Goal: Transaction & Acquisition: Purchase product/service

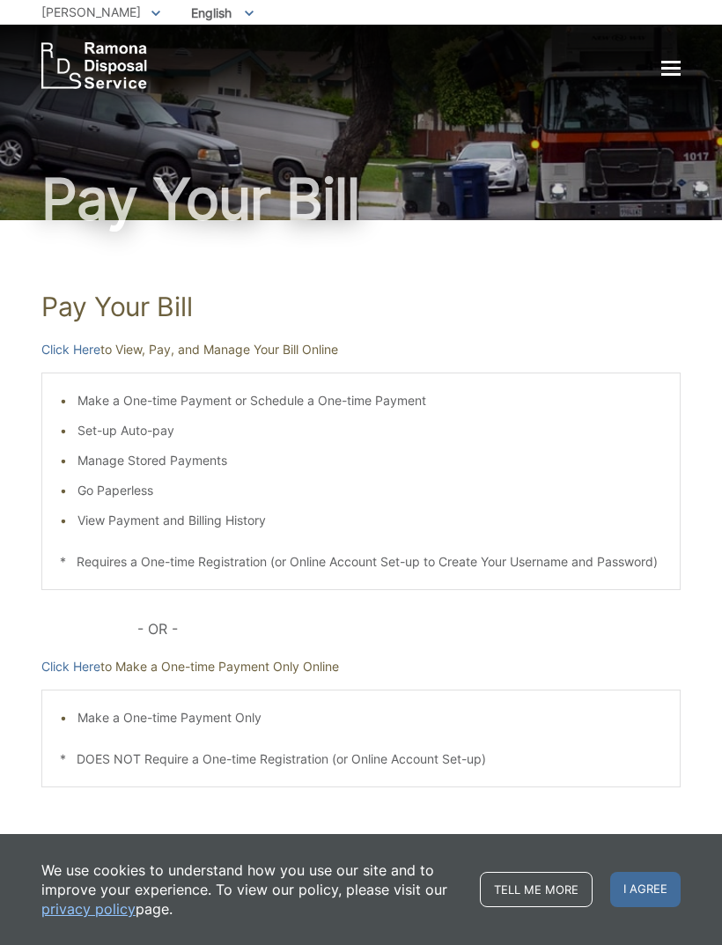
scroll to position [31, 0]
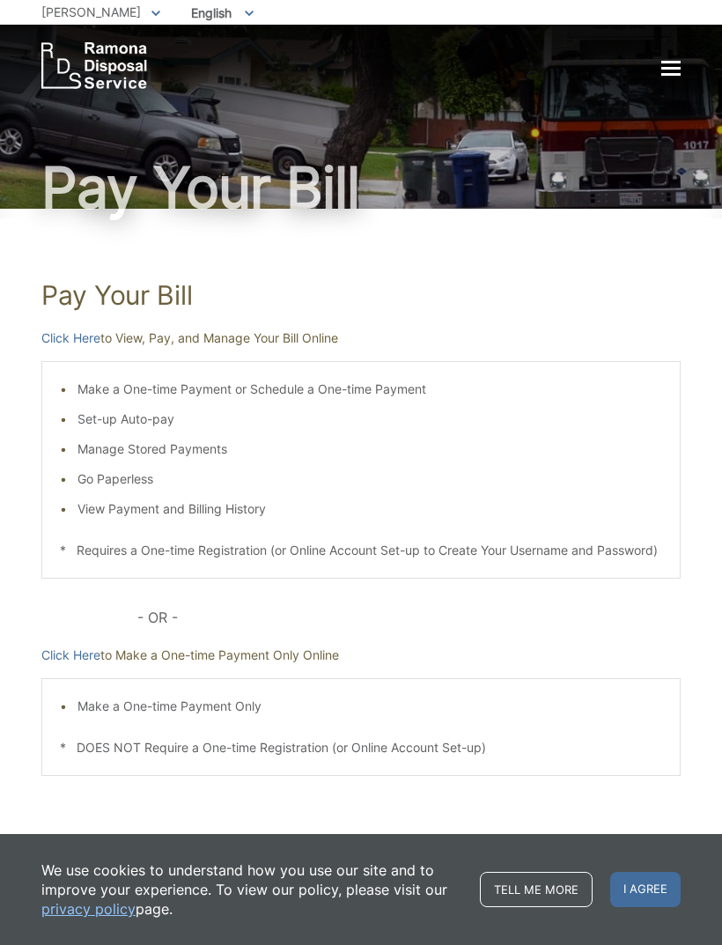
click at [118, 380] on li "Make a One-time Payment or Schedule a One-time Payment" at bounding box center [370, 389] width 585 height 19
click at [251, 380] on li "Make a One-time Payment or Schedule a One-time Payment" at bounding box center [370, 389] width 585 height 19
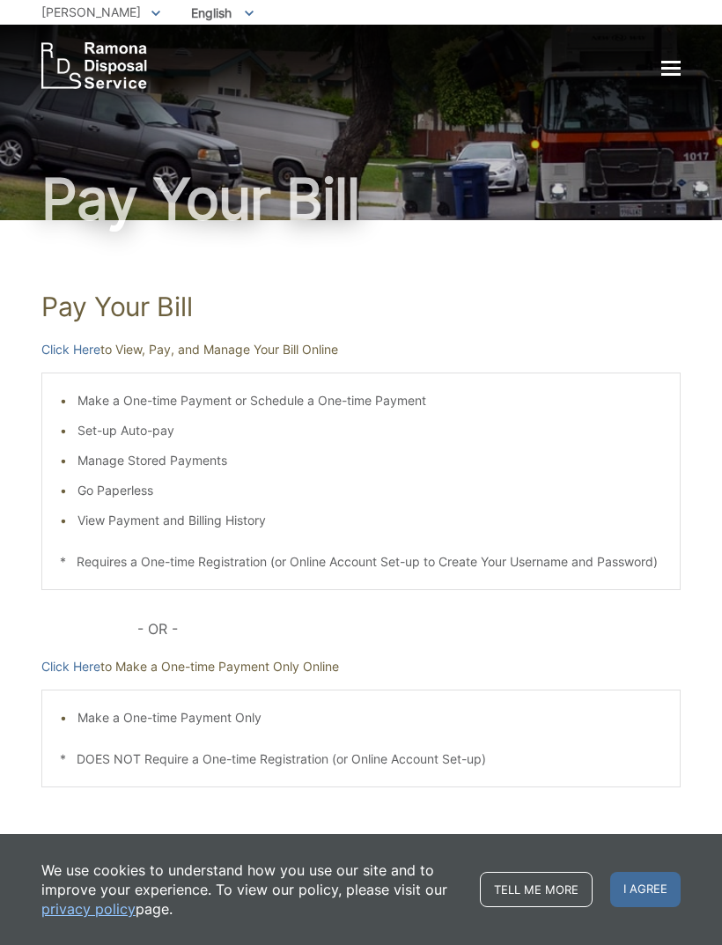
click at [719, 71] on div "Home Residential Services Curbside Pickup Recycling Organic Recycling Trash Hou…" at bounding box center [361, 57] width 722 height 64
click at [669, 76] on div at bounding box center [671, 69] width 19 height 15
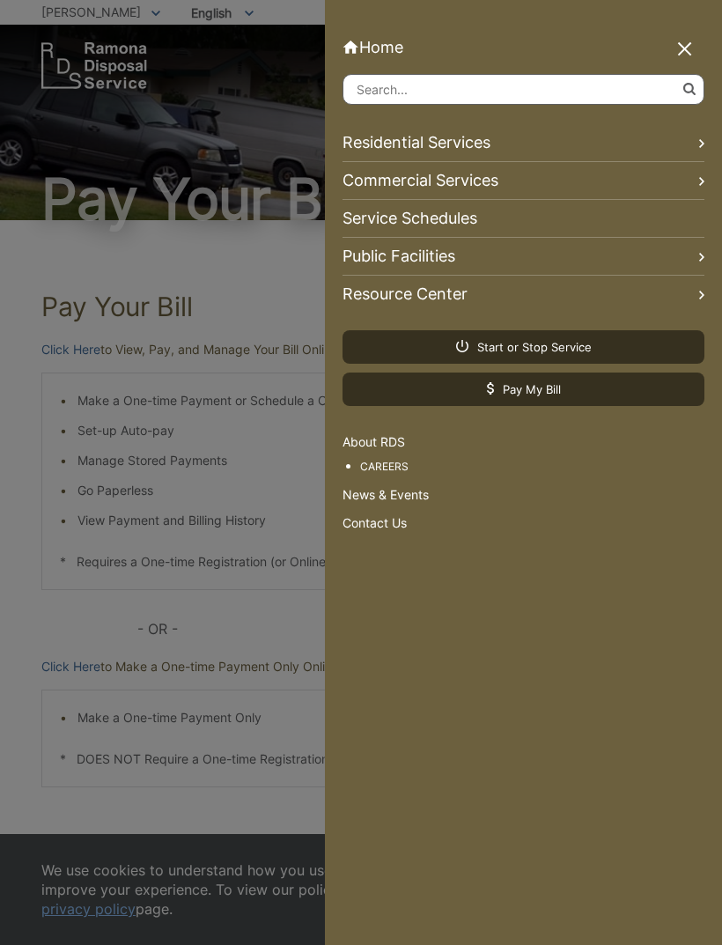
click at [396, 40] on link "Home" at bounding box center [524, 47] width 362 height 18
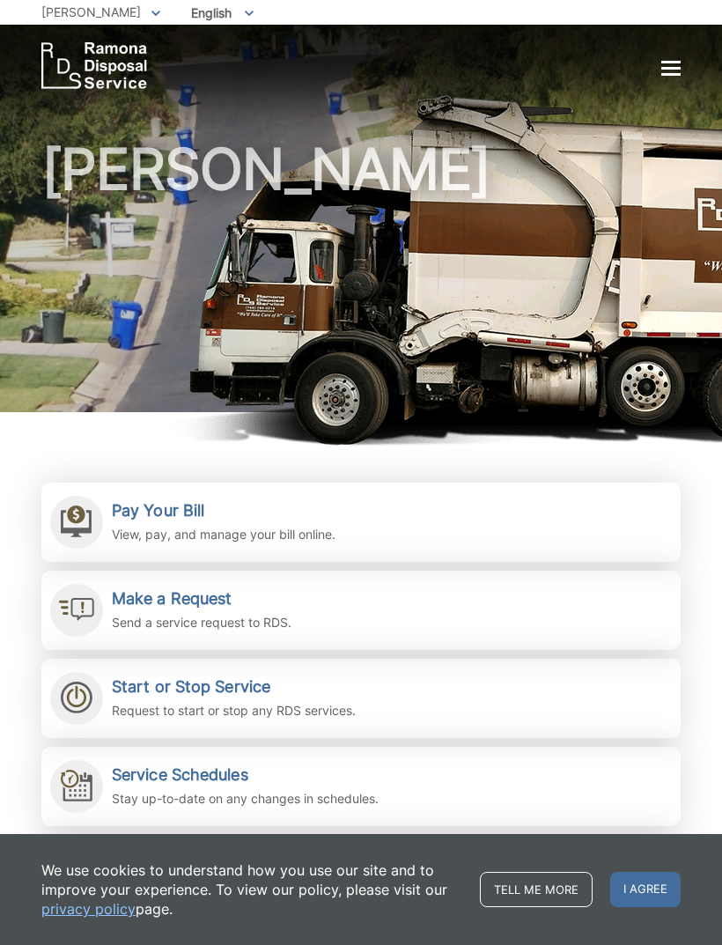
click at [657, 74] on div "Home Residential Services Curbside Pickup Recycling Organic Recycling Trash Hou…" at bounding box center [361, 65] width 640 height 47
click at [671, 67] on div at bounding box center [671, 68] width 19 height 3
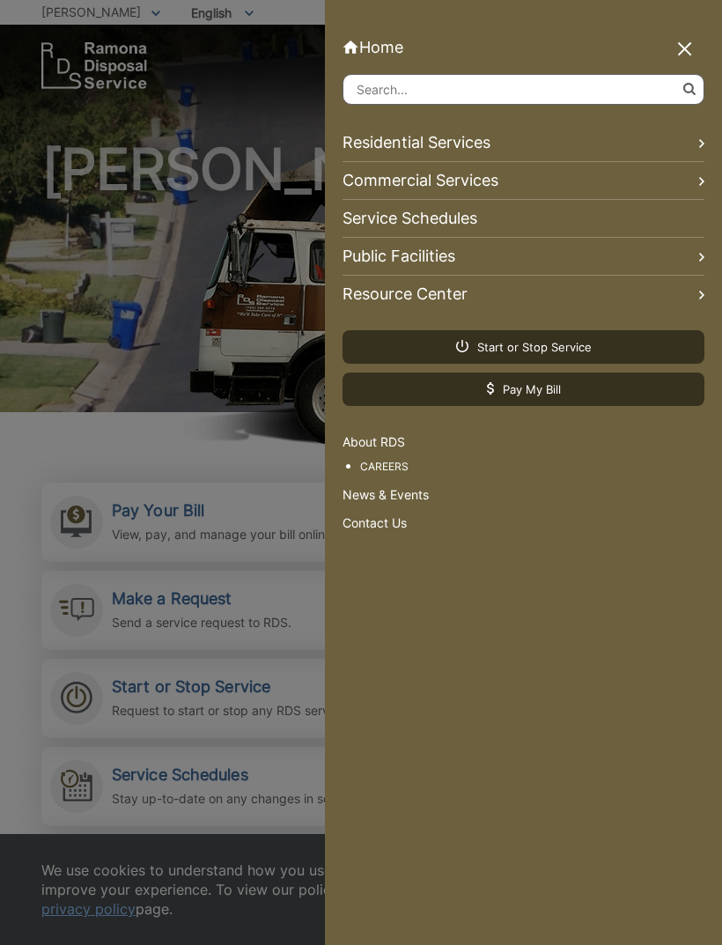
click at [536, 390] on span "Pay My Bill" at bounding box center [524, 389] width 74 height 16
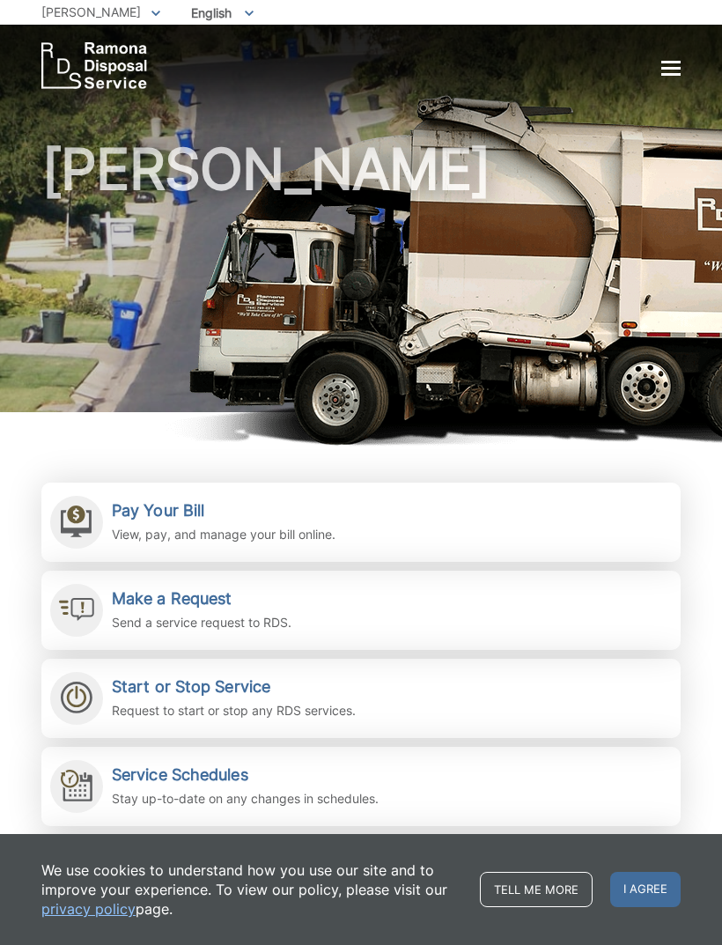
click at [638, 888] on span "I agree" at bounding box center [645, 889] width 70 height 35
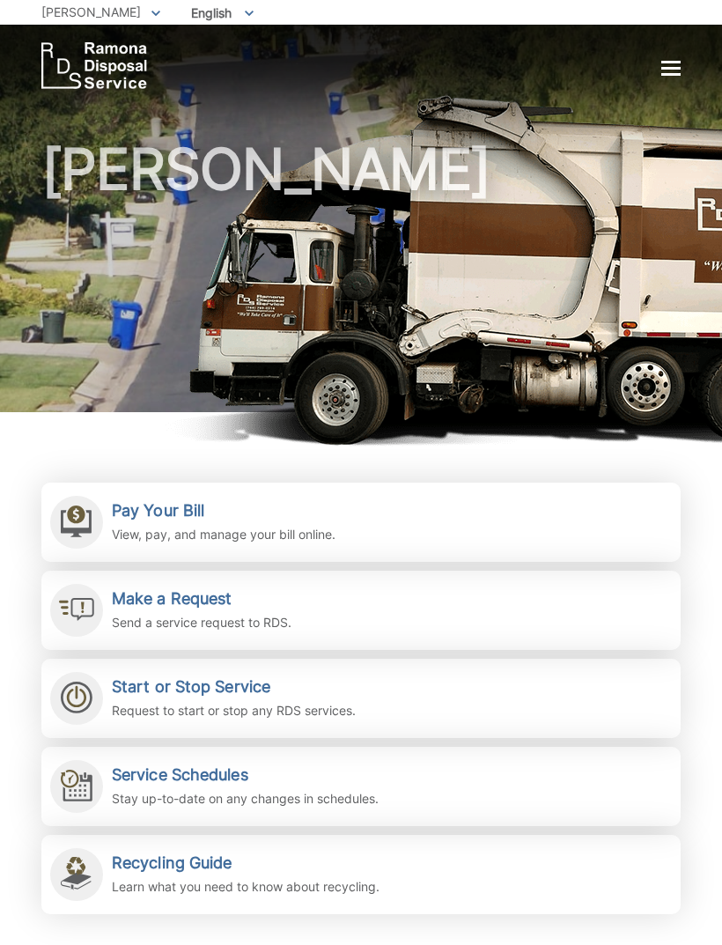
click at [166, 508] on h2 "Pay Your Bill" at bounding box center [224, 510] width 224 height 19
